Goal: Information Seeking & Learning: Learn about a topic

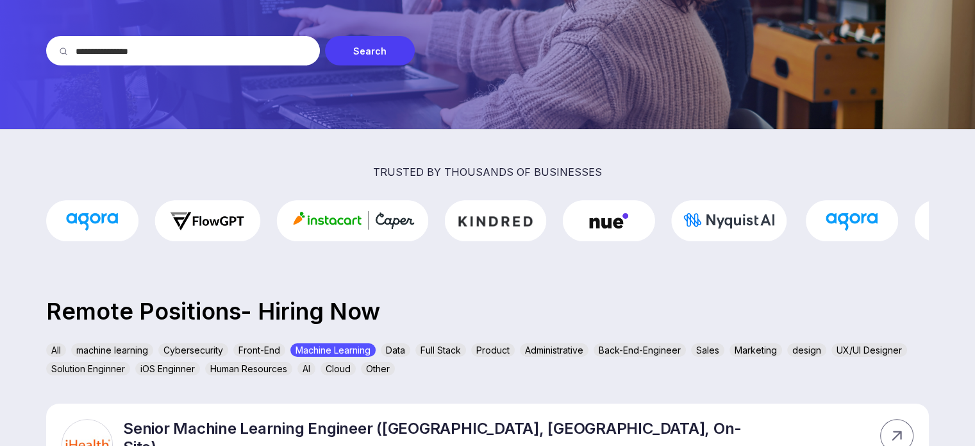
scroll to position [192, 0]
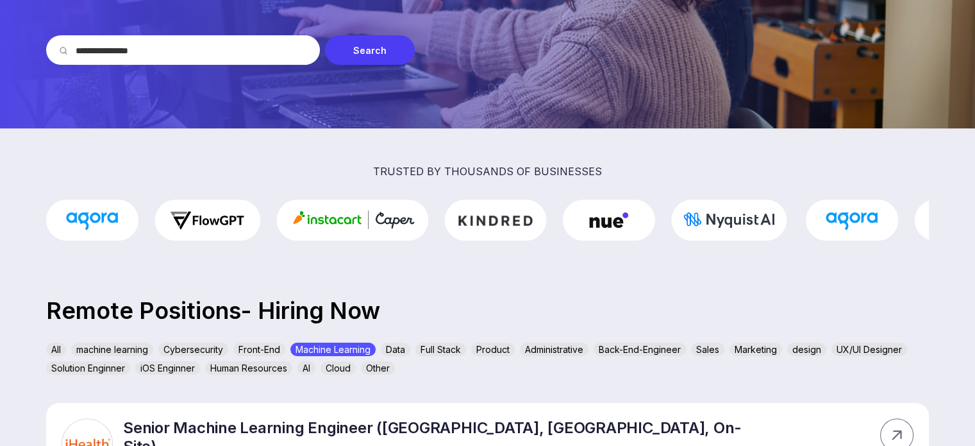
click at [383, 319] on p "Remote Positions- Hiring Now" at bounding box center [487, 310] width 975 height 17
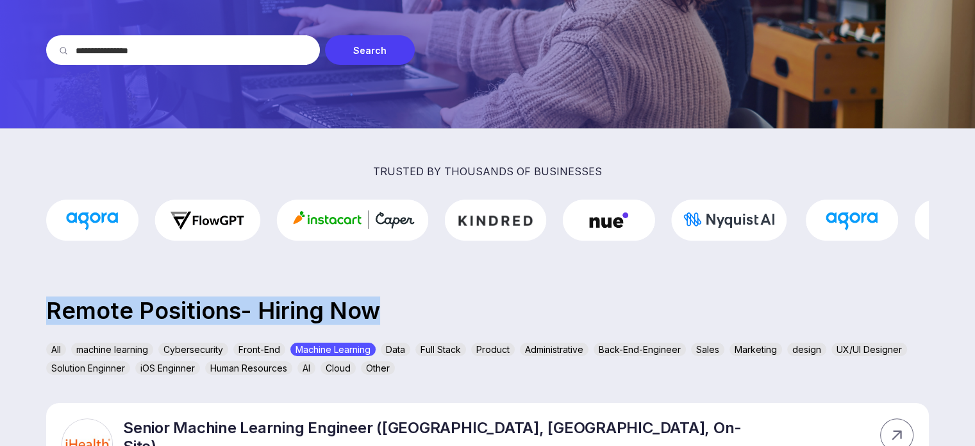
drag, startPoint x: 378, startPoint y: 318, endPoint x: 43, endPoint y: 310, distance: 334.8
click at [43, 310] on p "Remote Positions- Hiring Now" at bounding box center [487, 310] width 975 height 17
drag, startPoint x: 43, startPoint y: 310, endPoint x: 377, endPoint y: 319, distance: 334.2
click at [377, 319] on p "Remote Positions- Hiring Now" at bounding box center [487, 310] width 975 height 17
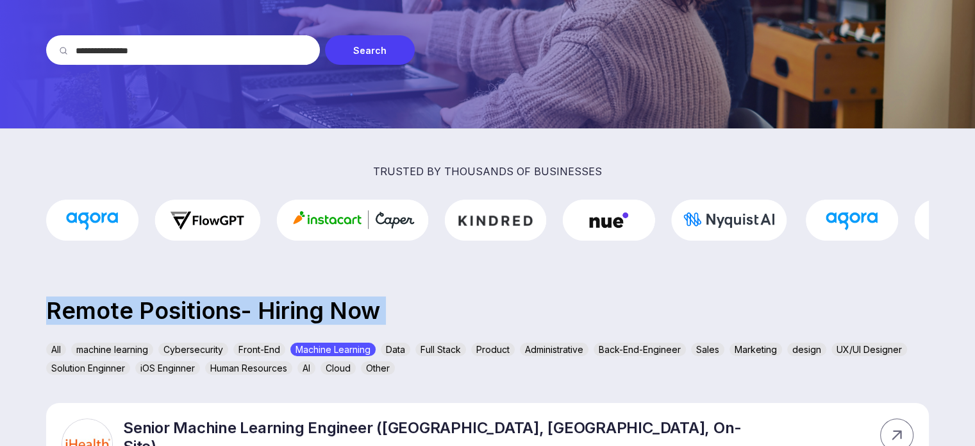
click at [377, 319] on p "Remote Positions- Hiring Now" at bounding box center [487, 310] width 975 height 17
drag, startPoint x: 378, startPoint y: 303, endPoint x: 46, endPoint y: 305, distance: 332.1
click at [46, 305] on p "Remote Positions- Hiring Now" at bounding box center [487, 310] width 975 height 17
drag, startPoint x: 46, startPoint y: 305, endPoint x: 371, endPoint y: 306, distance: 325.7
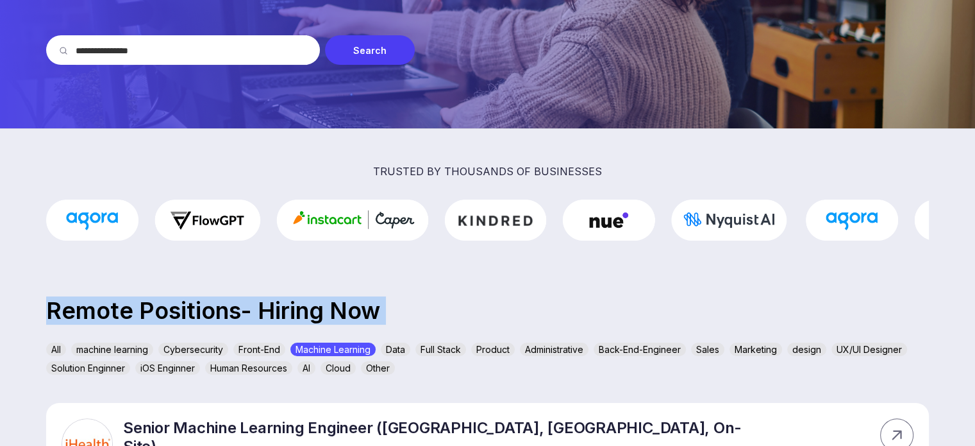
click at [371, 306] on p "Remote Positions- Hiring Now" at bounding box center [487, 310] width 975 height 17
click at [183, 310] on p "Remote Positions- Hiring Now" at bounding box center [487, 310] width 975 height 17
drag, startPoint x: 348, startPoint y: 314, endPoint x: 51, endPoint y: 299, distance: 297.9
click at [51, 302] on p "Remote Positions- Hiring Now" at bounding box center [487, 310] width 975 height 17
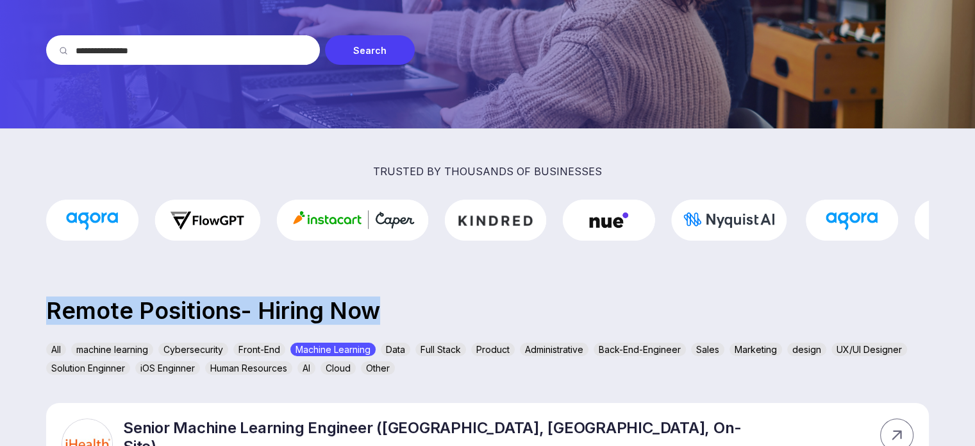
drag, startPoint x: 50, startPoint y: 299, endPoint x: 358, endPoint y: 298, distance: 308.4
click at [358, 302] on p "Remote Positions- Hiring Now" at bounding box center [487, 310] width 975 height 17
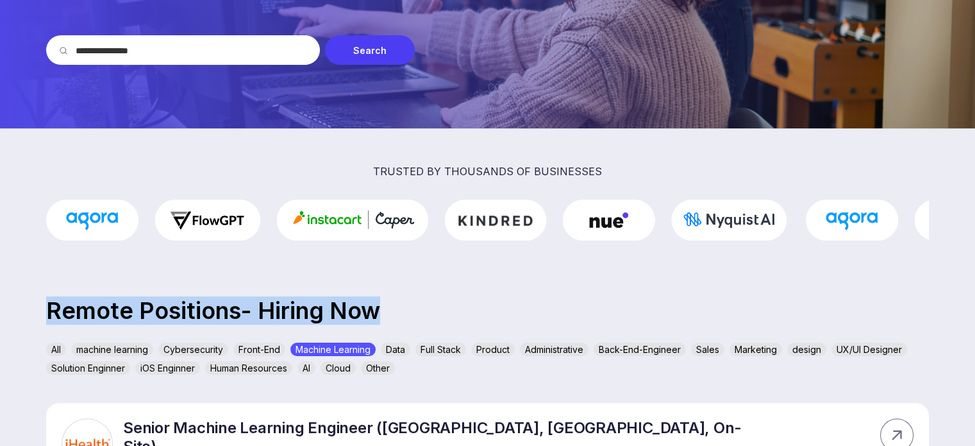
drag, startPoint x: 403, startPoint y: 316, endPoint x: 51, endPoint y: 302, distance: 352.3
click at [51, 302] on p "Remote Positions- Hiring Now" at bounding box center [487, 310] width 975 height 17
drag, startPoint x: 51, startPoint y: 302, endPoint x: 387, endPoint y: 317, distance: 337.0
click at [387, 317] on p "Remote Positions- Hiring Now" at bounding box center [487, 310] width 975 height 17
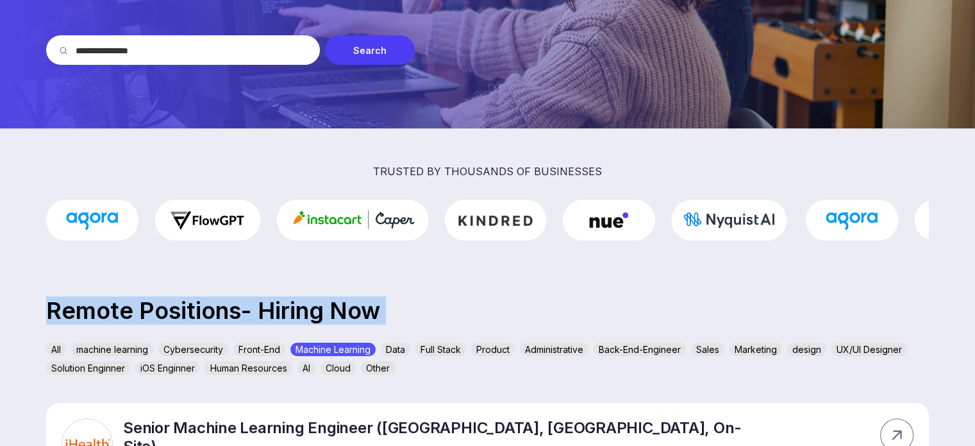
click at [387, 317] on p "Remote Positions- Hiring Now" at bounding box center [487, 310] width 975 height 17
drag, startPoint x: 387, startPoint y: 317, endPoint x: 76, endPoint y: 302, distance: 312.0
click at [76, 302] on p "Remote Positions- Hiring Now" at bounding box center [487, 310] width 975 height 17
drag, startPoint x: 45, startPoint y: 307, endPoint x: 374, endPoint y: 310, distance: 329.0
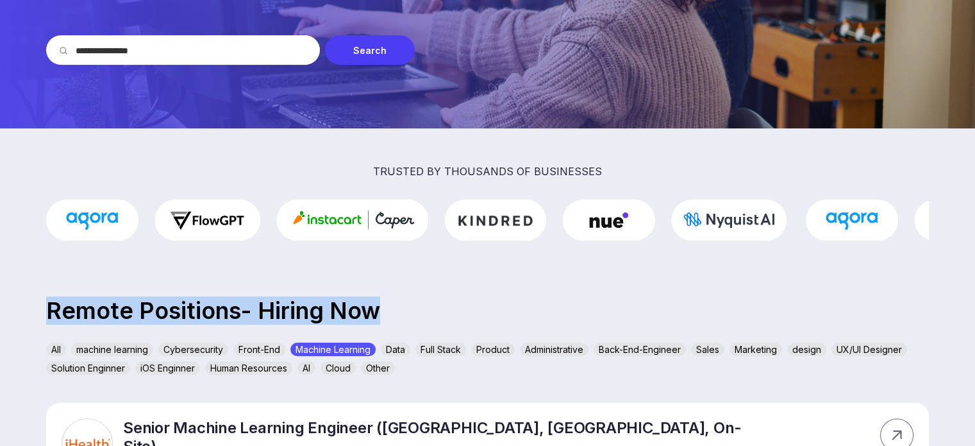
click at [374, 310] on p "Remote Positions- Hiring Now" at bounding box center [487, 310] width 975 height 17
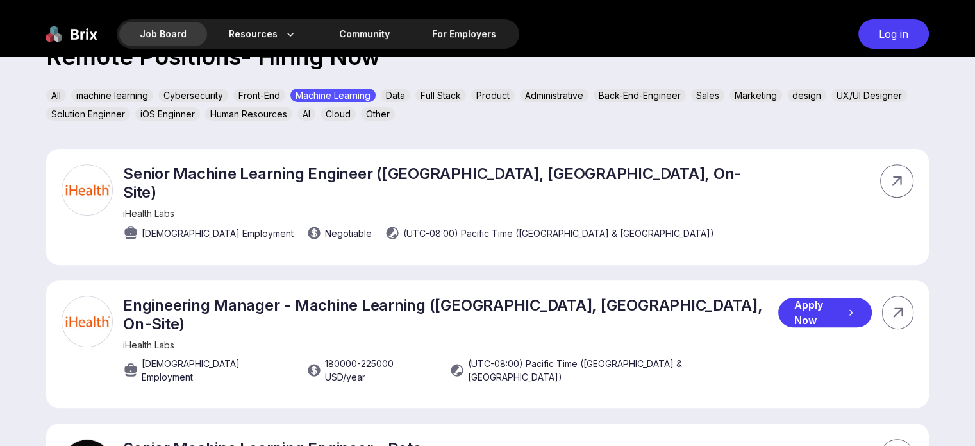
scroll to position [449, 0]
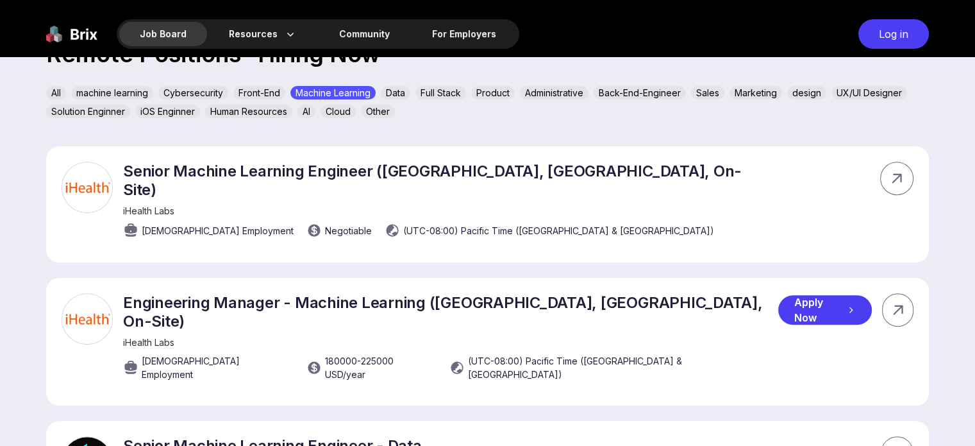
click at [373, 293] on p "Engineering Manager - Machine Learning ([GEOGRAPHIC_DATA], [GEOGRAPHIC_DATA], O…" at bounding box center [450, 311] width 655 height 37
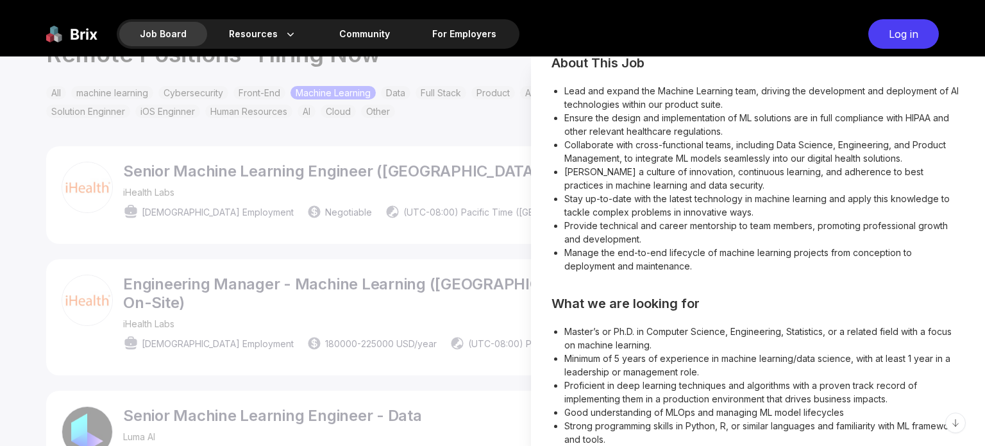
scroll to position [491, 0]
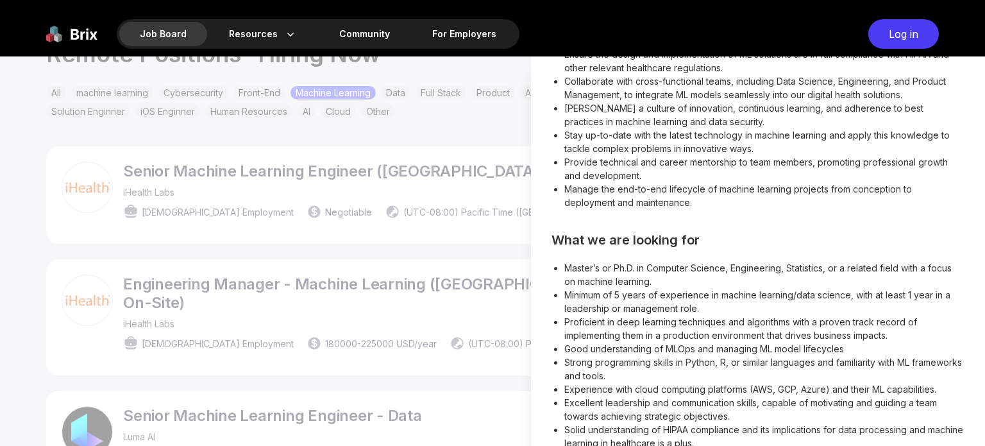
click at [464, 210] on div at bounding box center [492, 250] width 985 height 389
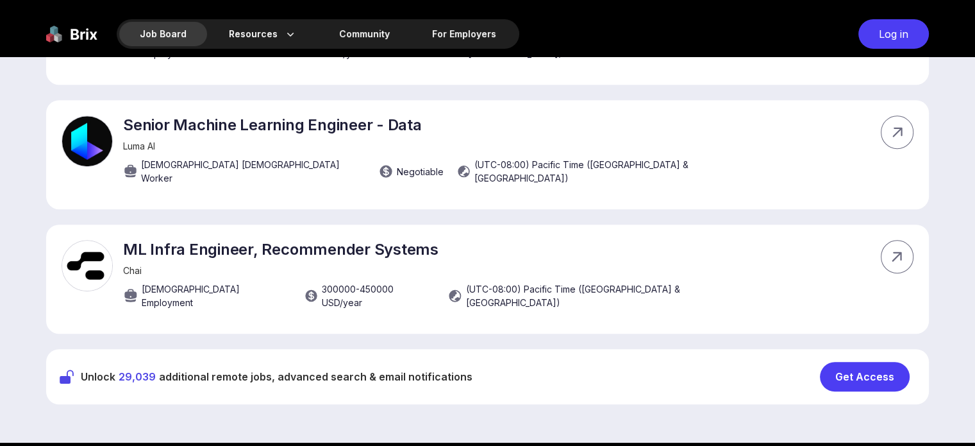
scroll to position [705, 0]
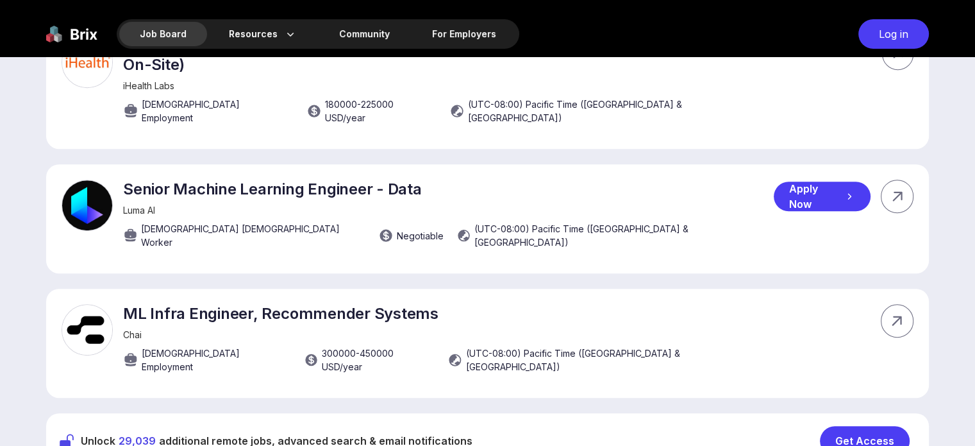
click at [321, 205] on div "Luma AI" at bounding box center [448, 210] width 651 height 11
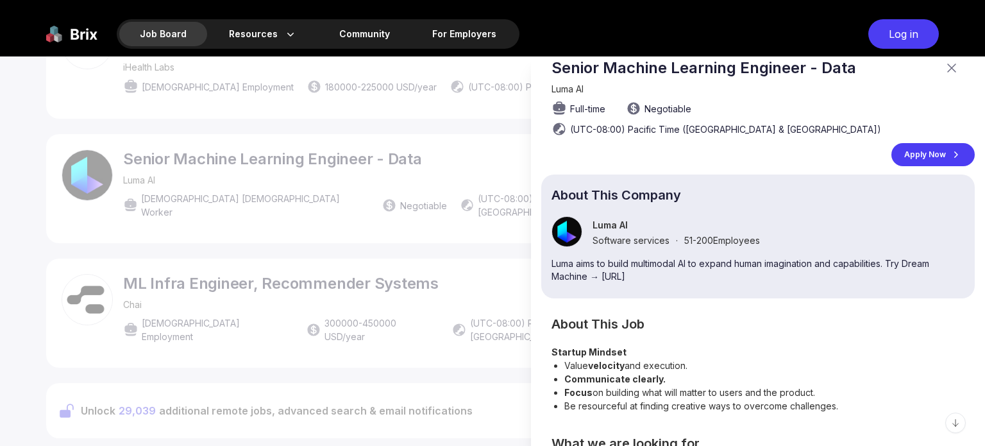
scroll to position [0, 0]
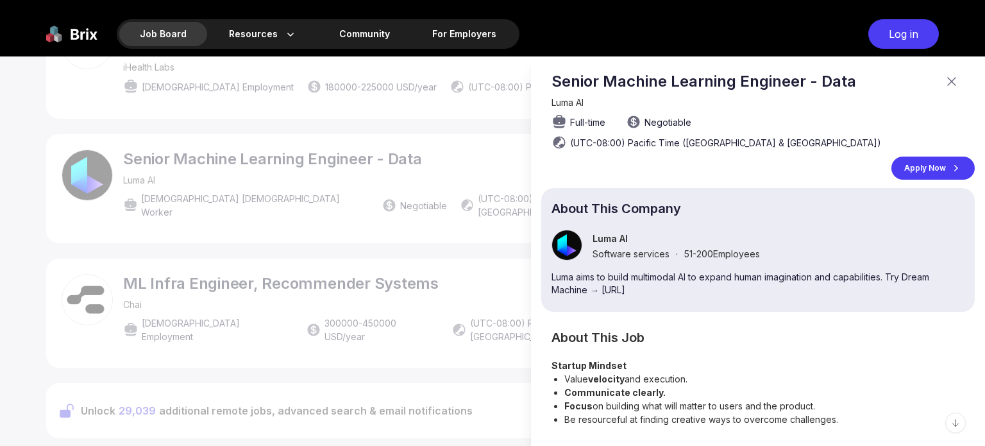
click at [598, 233] on p "Luma AI" at bounding box center [675, 238] width 167 height 11
click at [944, 81] on icon at bounding box center [951, 81] width 15 height 15
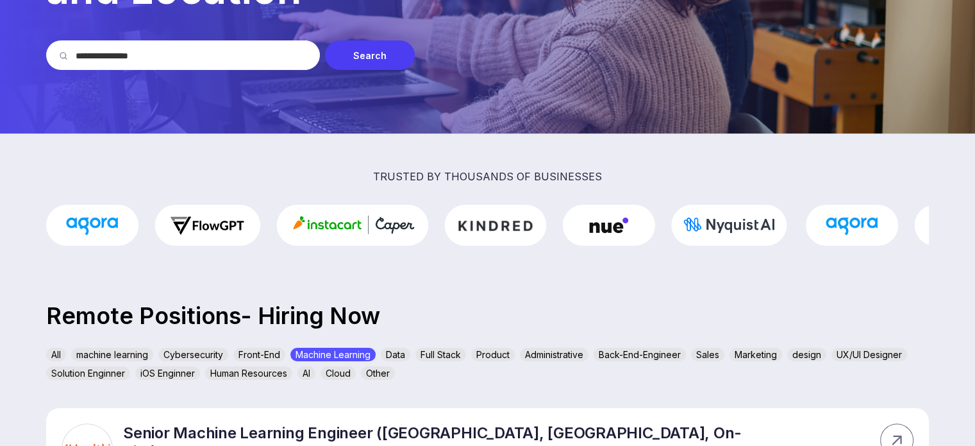
scroll to position [192, 0]
